Goal: Transaction & Acquisition: Purchase product/service

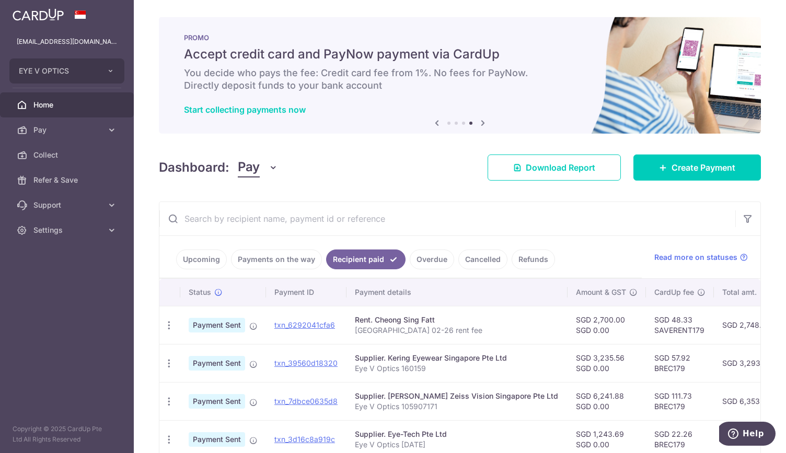
scroll to position [0, 80]
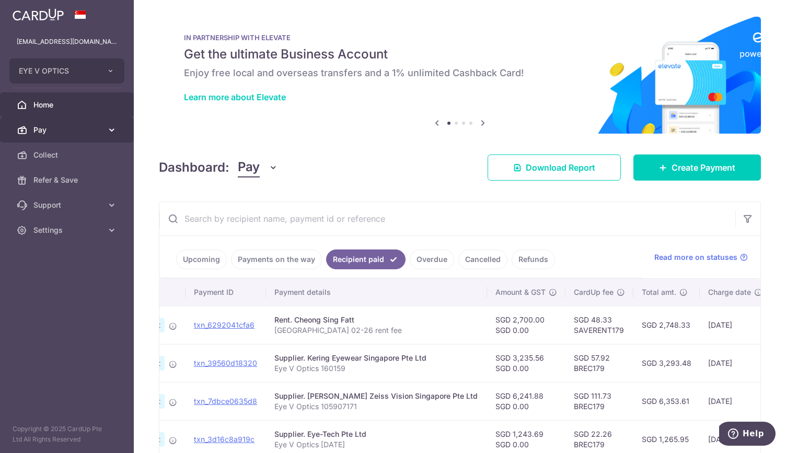
click at [113, 123] on link "Pay" at bounding box center [67, 130] width 134 height 25
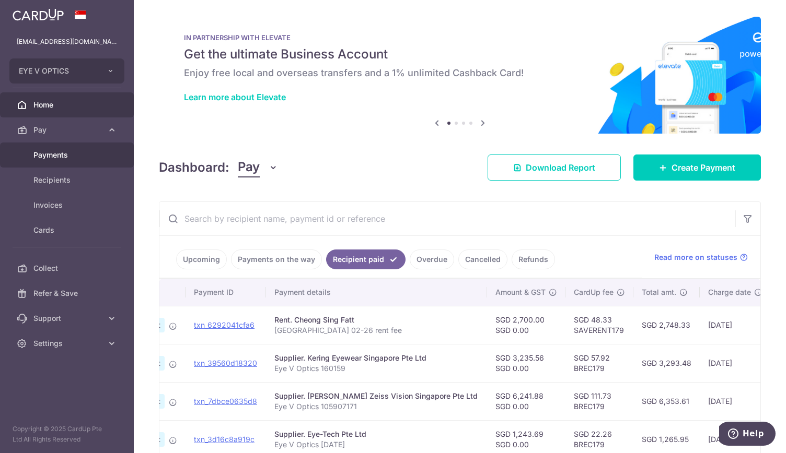
click at [67, 153] on span "Payments" at bounding box center [67, 155] width 69 height 10
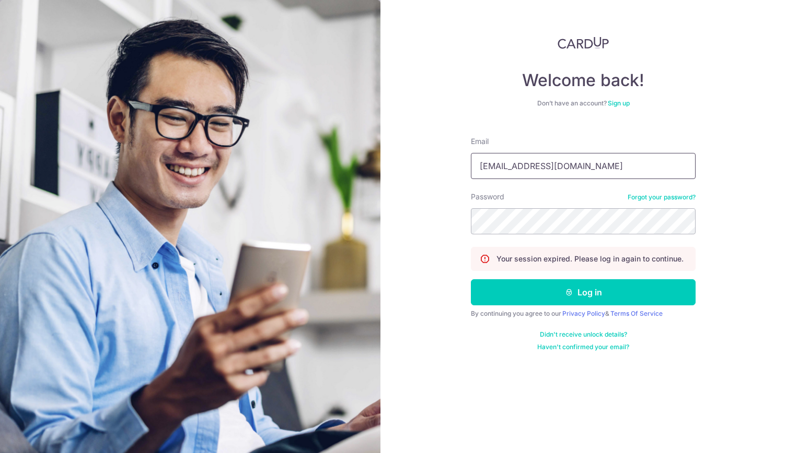
click at [501, 165] on input "rchuapn@gmail.com" at bounding box center [583, 166] width 225 height 26
drag, startPoint x: 510, startPoint y: 167, endPoint x: 438, endPoint y: 158, distance: 72.6
click at [438, 158] on div "Welcome back! Don’t have an account? Sign up Email rchuapn@gmail.com Password F…" at bounding box center [582, 226] width 405 height 453
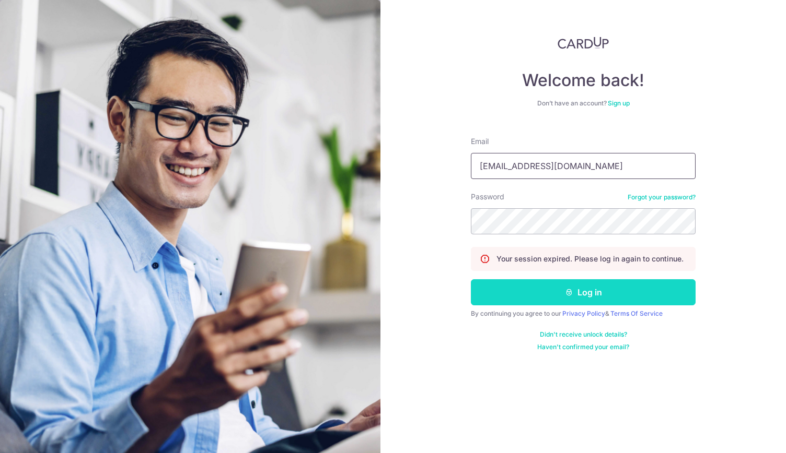
type input "chuaroger74@gmail.com"
click at [559, 290] on button "Log in" at bounding box center [583, 292] width 225 height 26
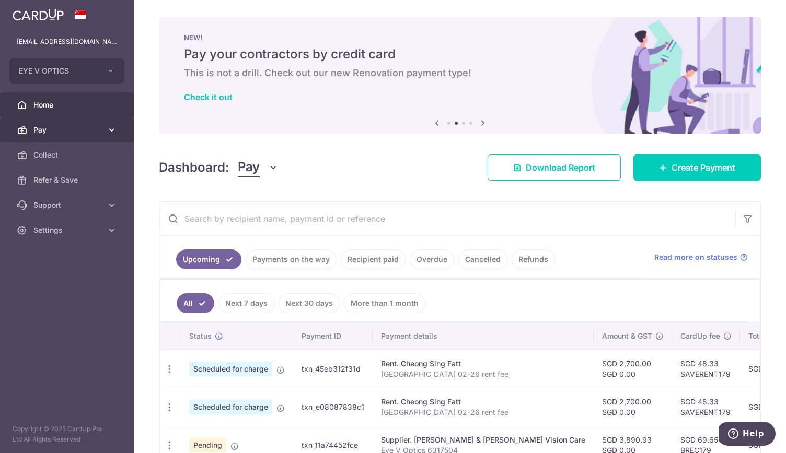
click at [109, 128] on icon at bounding box center [112, 130] width 10 height 10
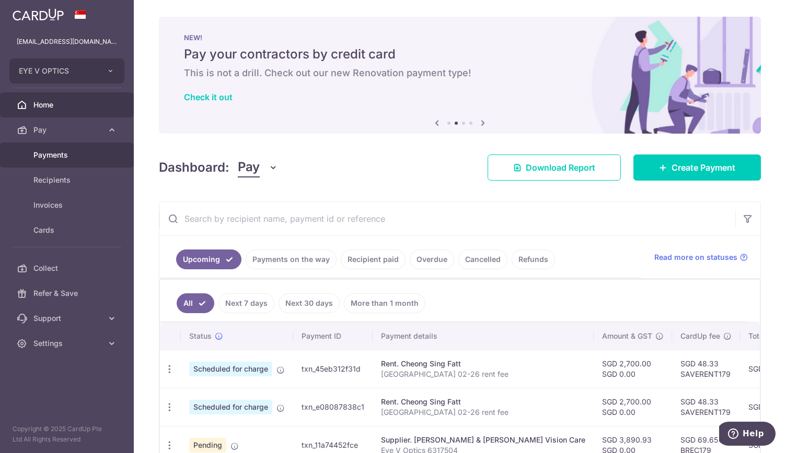
click at [74, 155] on span "Payments" at bounding box center [67, 155] width 69 height 10
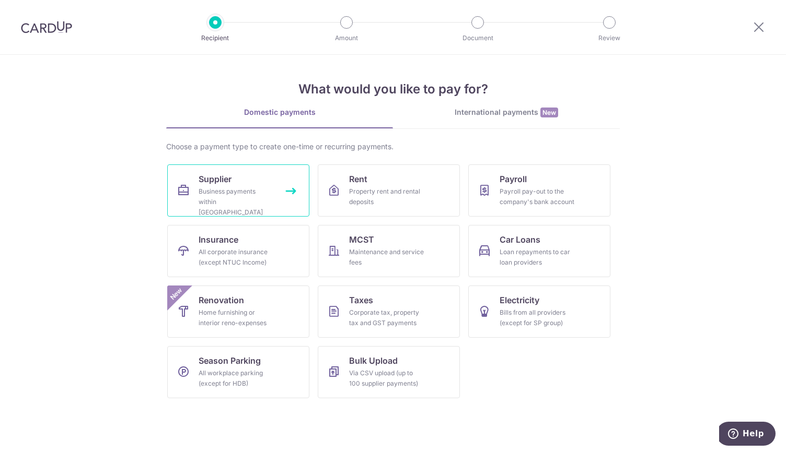
click at [257, 203] on div "Business payments within Singapore" at bounding box center [235, 201] width 75 height 31
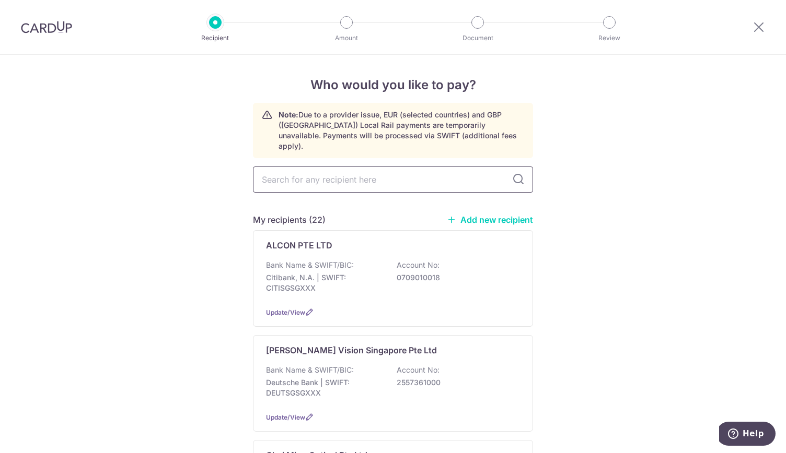
click at [315, 172] on input "text" at bounding box center [393, 180] width 280 height 26
type input "hoya"
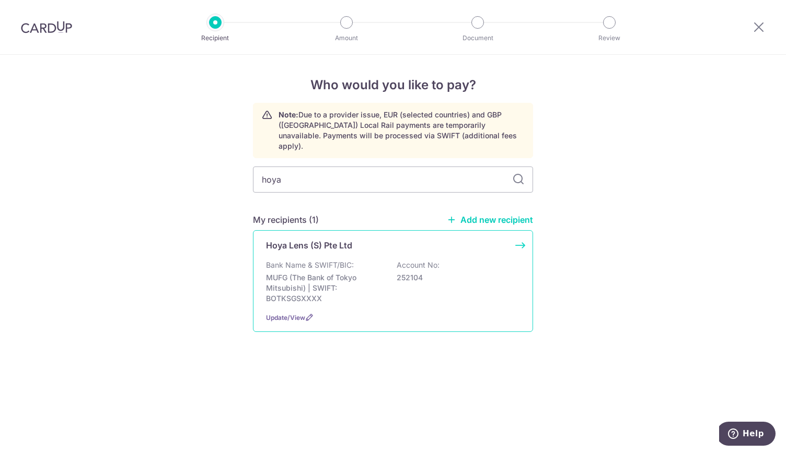
click at [313, 260] on p "Bank Name & SWIFT/BIC:" at bounding box center [310, 265] width 88 height 10
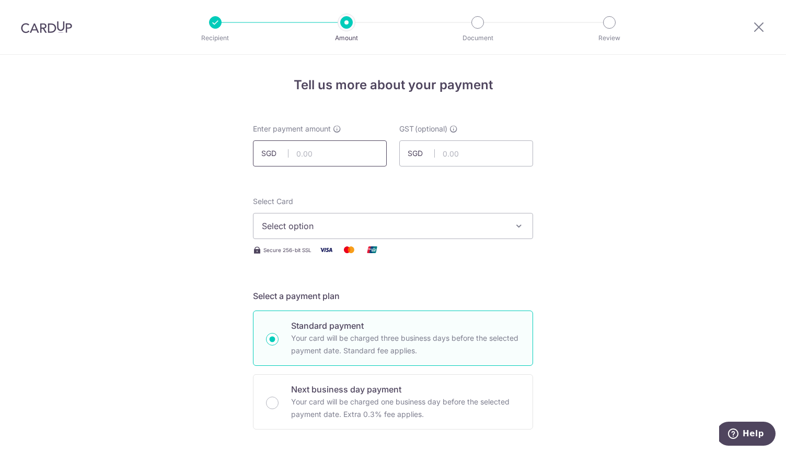
click at [311, 154] on input "text" at bounding box center [320, 154] width 134 height 26
type input "2,228.61"
click at [506, 230] on button "Select option" at bounding box center [393, 226] width 280 height 26
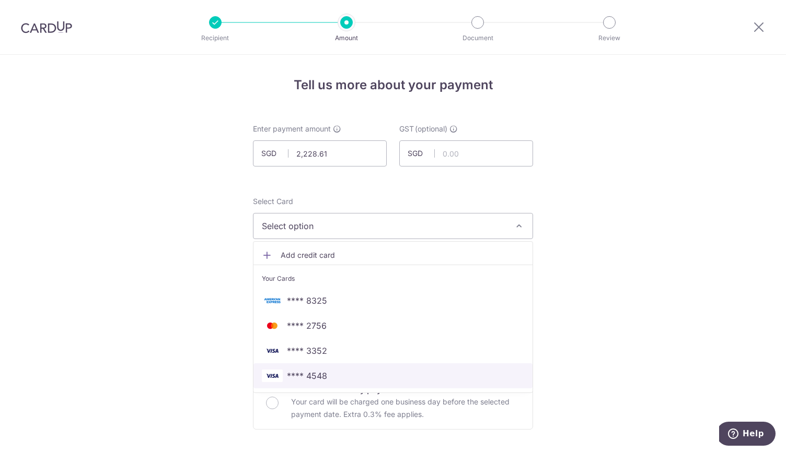
click at [441, 364] on link "**** 4548" at bounding box center [392, 376] width 279 height 25
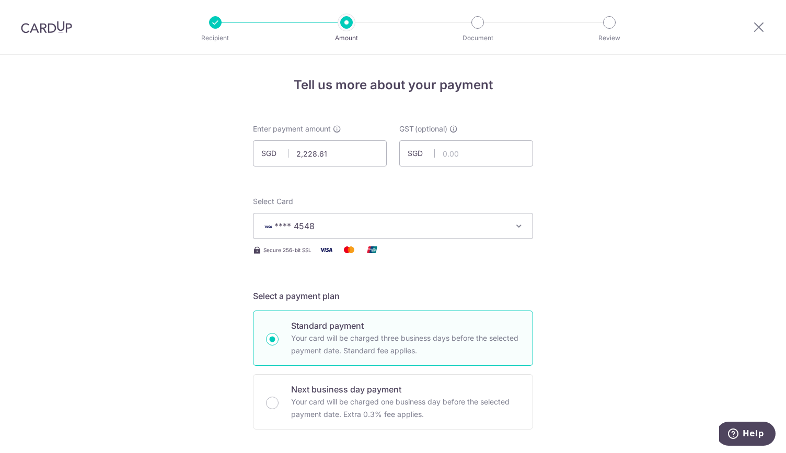
click at [441, 364] on div "Standard payment Your card will be charged three business days before the selec…" at bounding box center [393, 338] width 280 height 55
radio input "true"
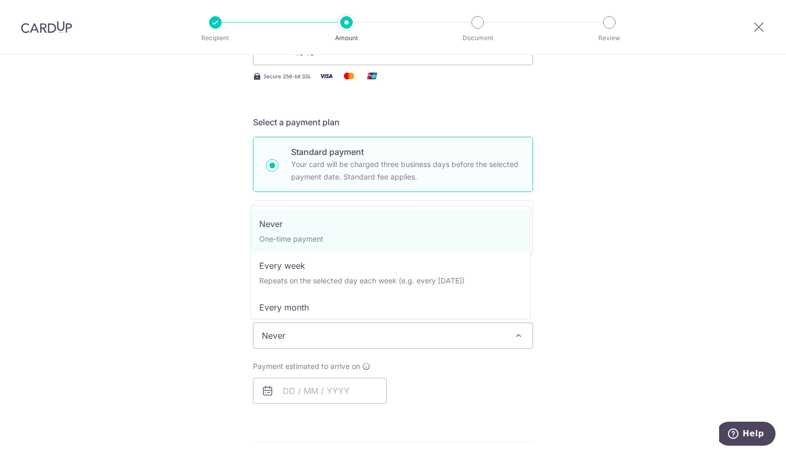
click at [464, 336] on span "Never" at bounding box center [392, 335] width 279 height 25
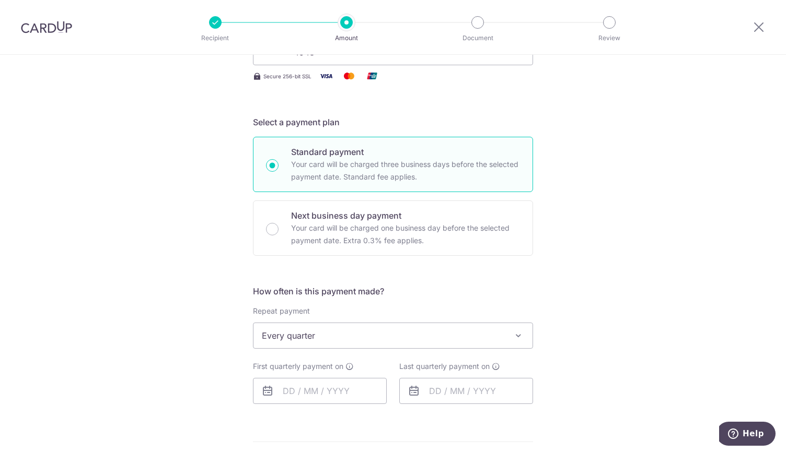
select select "4"
click at [322, 390] on input "text" at bounding box center [320, 391] width 134 height 26
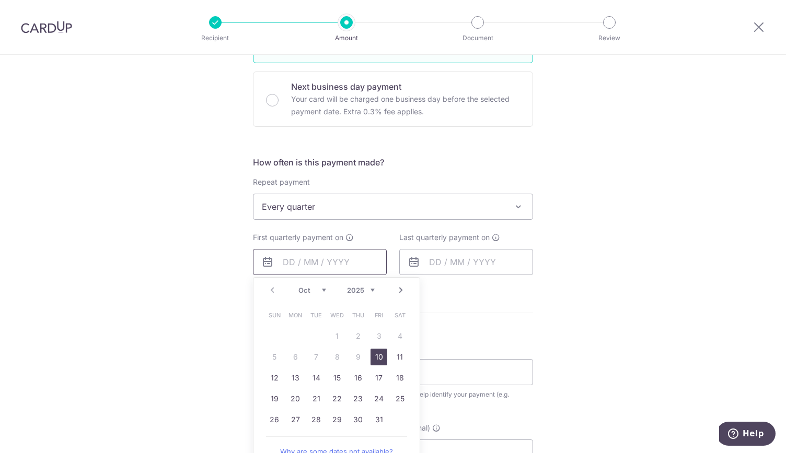
scroll to position [310, 0]
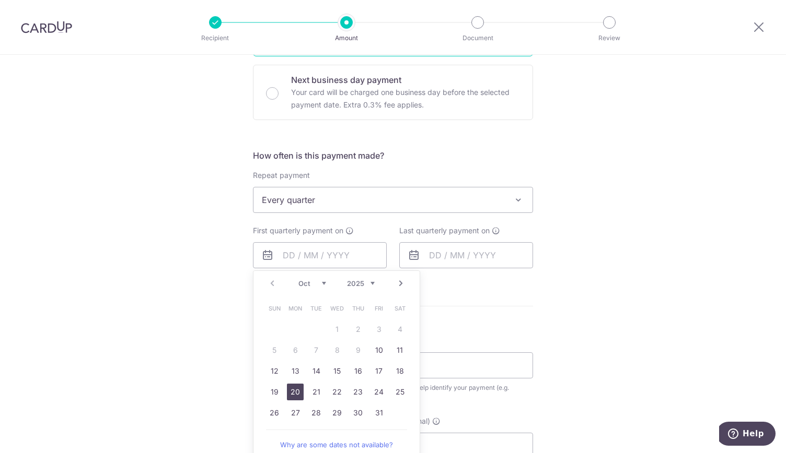
click at [298, 389] on link "20" at bounding box center [295, 392] width 17 height 17
type input "20/10/2025"
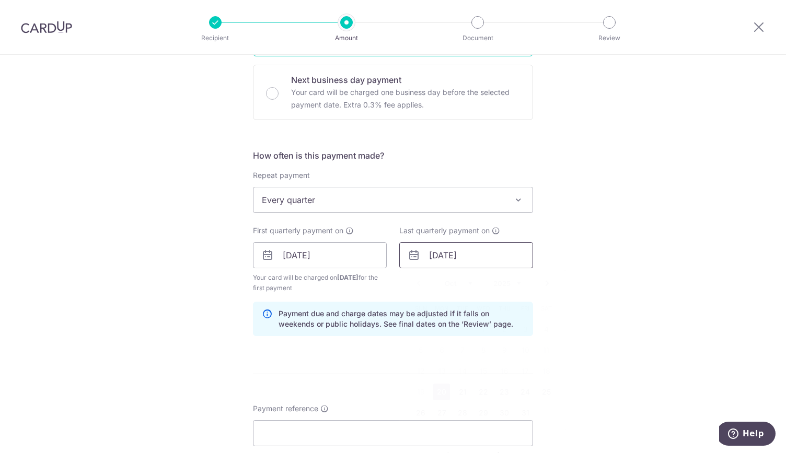
click at [452, 253] on input "[DATE]" at bounding box center [466, 255] width 134 height 26
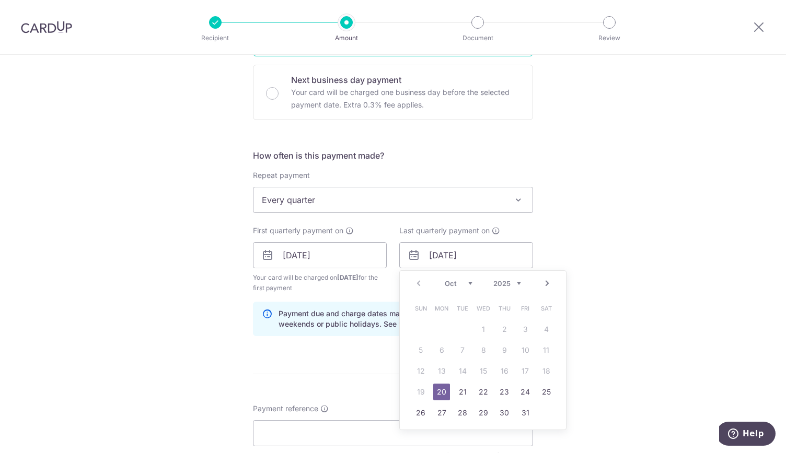
click at [467, 282] on select "Oct Nov Dec" at bounding box center [458, 283] width 28 height 8
click at [512, 283] on select "2025 2026 2027 2028 2029 2030 2031 2032 2033 2034 2035" at bounding box center [507, 283] width 28 height 8
click at [462, 283] on select "Jan Feb Mar Apr May Jun Jul Aug Sep Oct Nov Dec" at bounding box center [458, 283] width 28 height 8
click at [540, 407] on link "31" at bounding box center [545, 413] width 17 height 17
type input "31/01/2026"
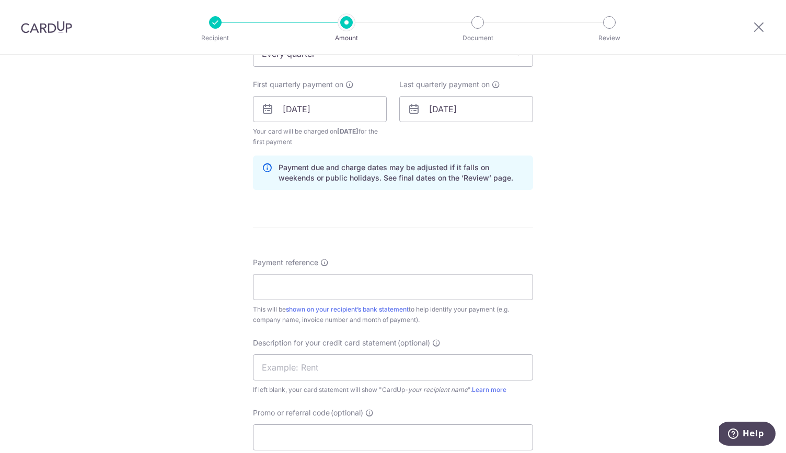
scroll to position [475, 0]
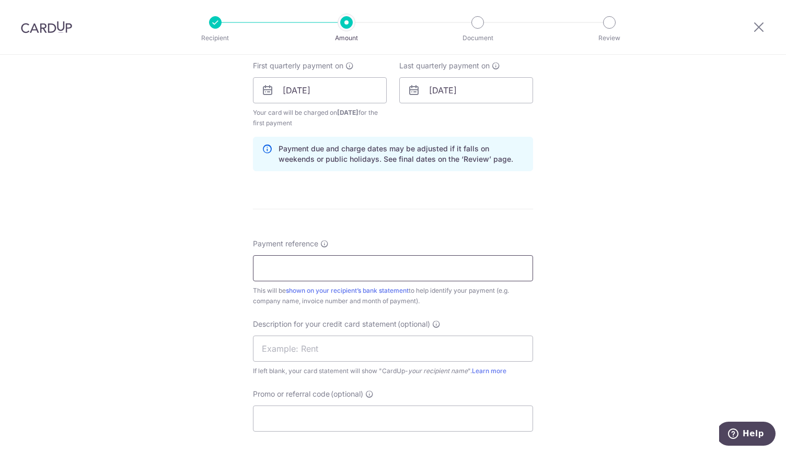
click at [438, 256] on input "Payment reference" at bounding box center [393, 268] width 280 height 26
type input "Eye V Optics 005145"
click at [369, 342] on input "text" at bounding box center [393, 349] width 280 height 26
type input "Hoya Oct 25"
click at [359, 414] on input "Promo or referral code (optional)" at bounding box center [393, 419] width 280 height 26
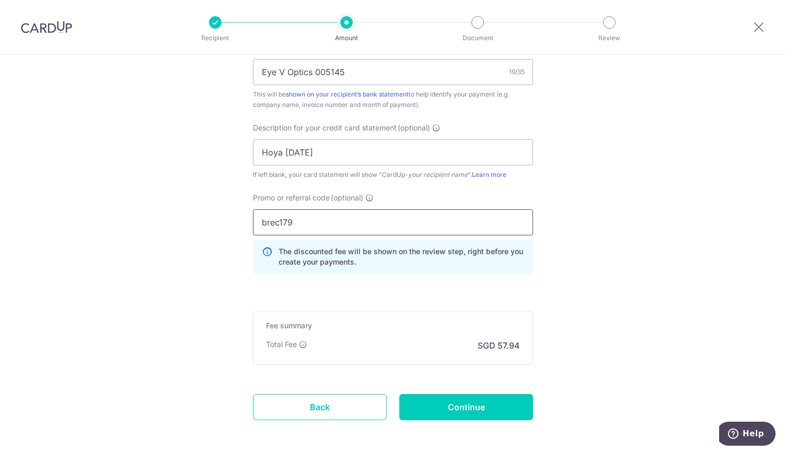
scroll to position [675, 0]
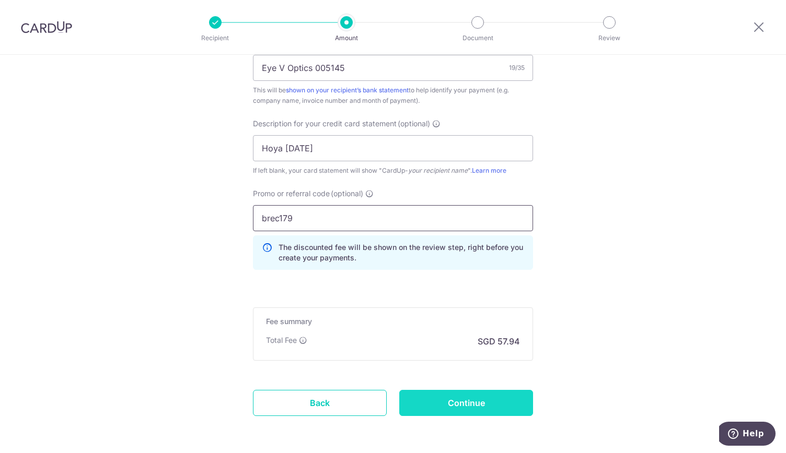
type input "brec179"
click at [462, 397] on input "Continue" at bounding box center [466, 403] width 134 height 26
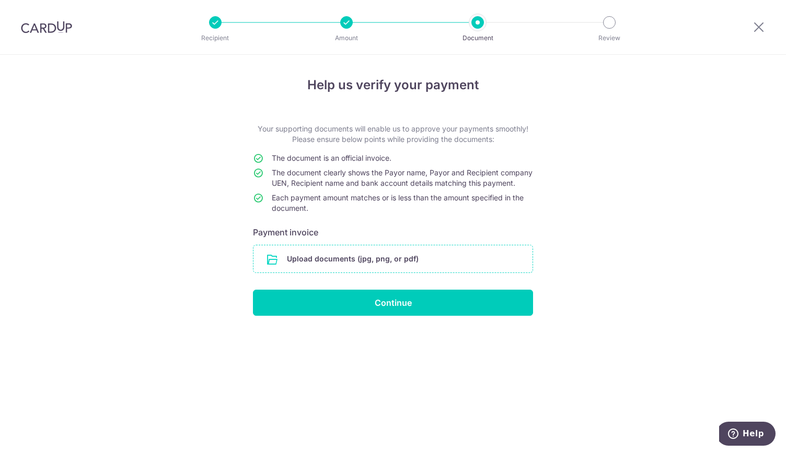
click at [380, 268] on input "file" at bounding box center [392, 258] width 279 height 27
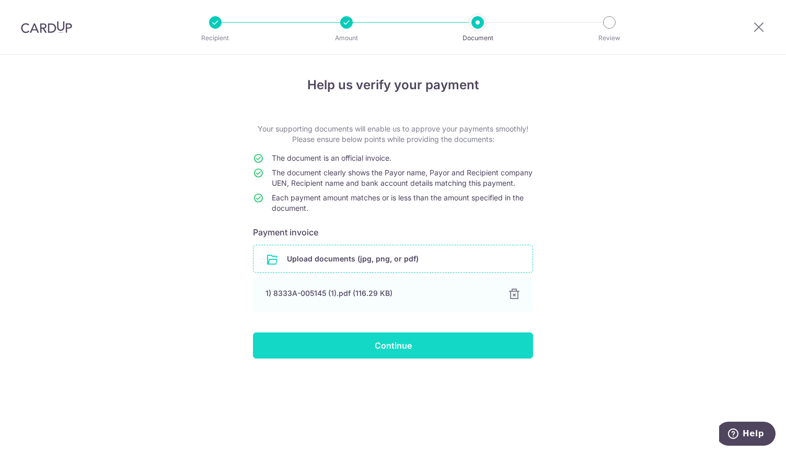
click at [418, 359] on input "Continue" at bounding box center [393, 346] width 280 height 26
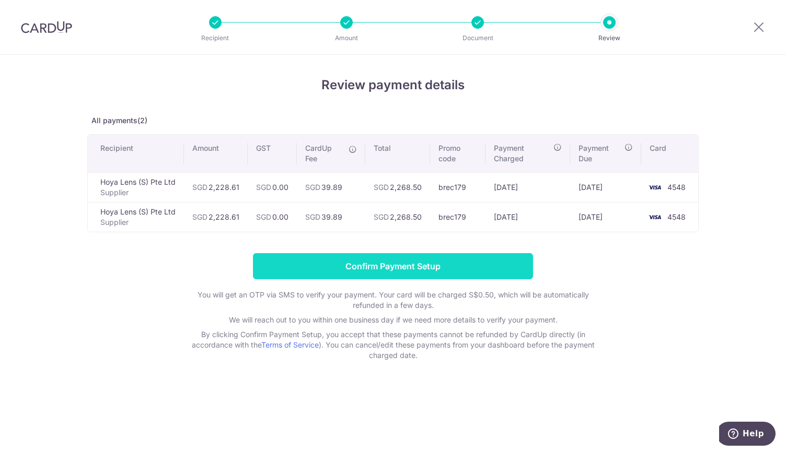
click at [419, 265] on input "Confirm Payment Setup" at bounding box center [393, 266] width 280 height 26
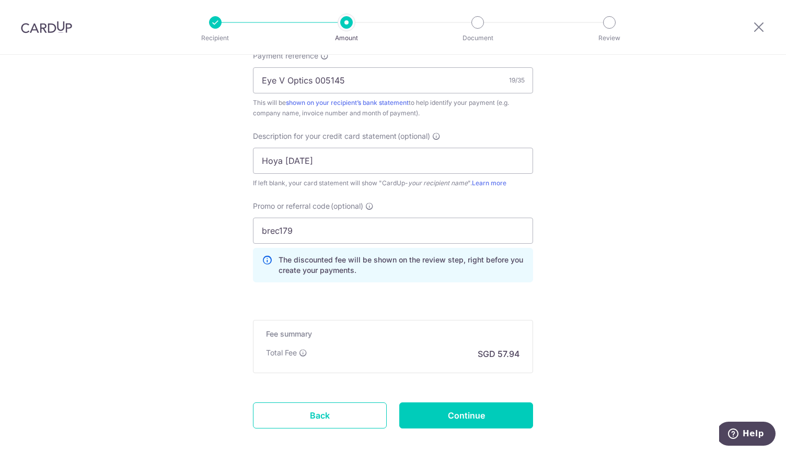
scroll to position [703, 0]
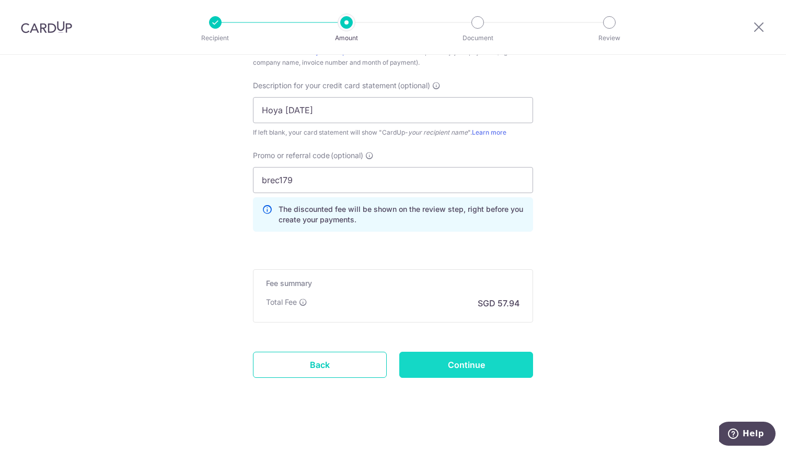
click at [491, 364] on input "Continue" at bounding box center [466, 365] width 134 height 26
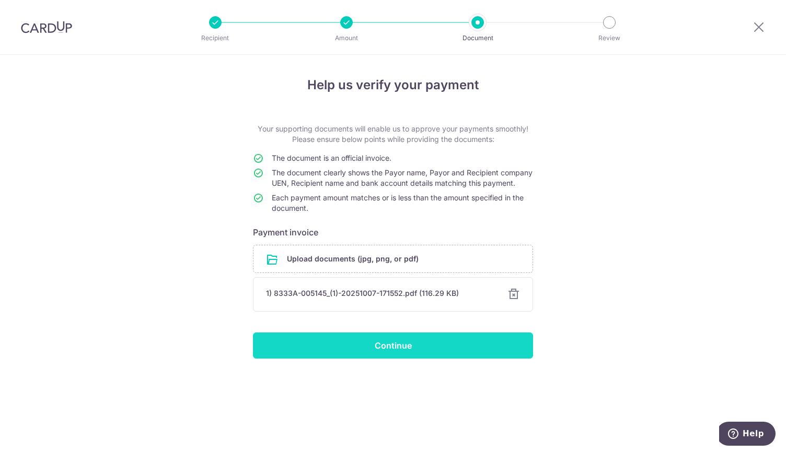
click at [477, 359] on input "Continue" at bounding box center [393, 346] width 280 height 26
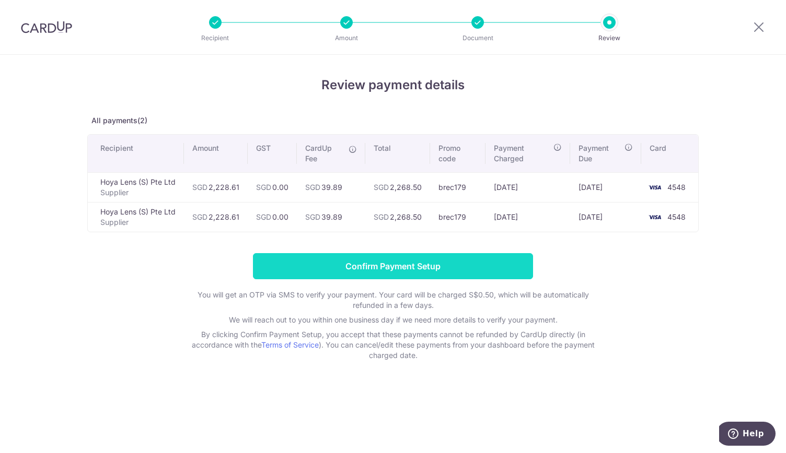
click at [408, 263] on input "Confirm Payment Setup" at bounding box center [393, 266] width 280 height 26
